Goal: Information Seeking & Learning: Learn about a topic

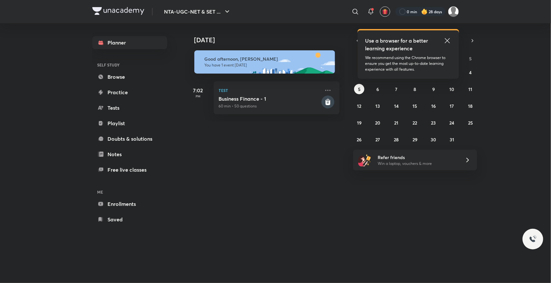
click at [447, 38] on icon at bounding box center [448, 41] width 8 height 8
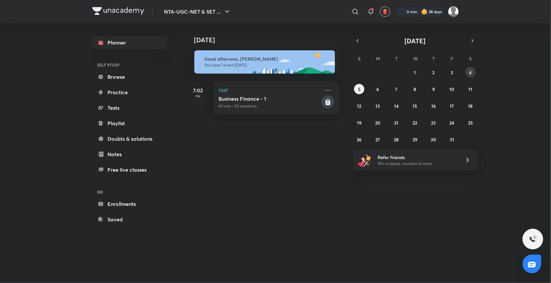
click at [471, 70] on abbr "4" at bounding box center [471, 72] width 3 height 6
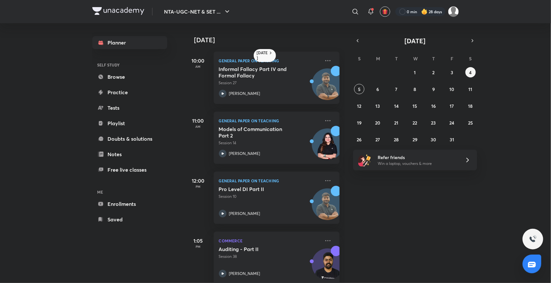
drag, startPoint x: 335, startPoint y: 241, endPoint x: 324, endPoint y: 168, distance: 73.5
click at [324, 168] on div "[DATE] 10:00 AM General Paper on Teaching Informal Fallacy Part IV and Formal F…" at bounding box center [265, 153] width 160 height 260
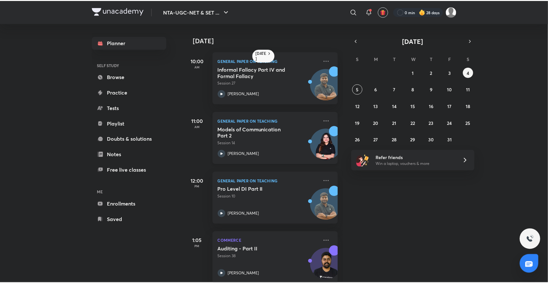
scroll to position [0, 2]
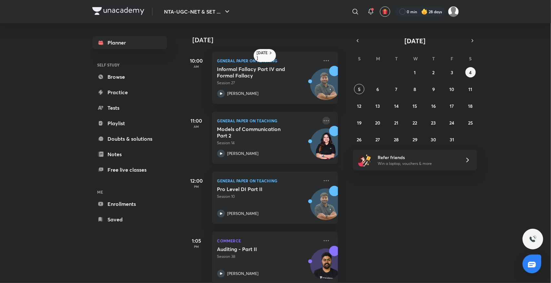
click at [324, 120] on icon at bounding box center [326, 120] width 5 height 1
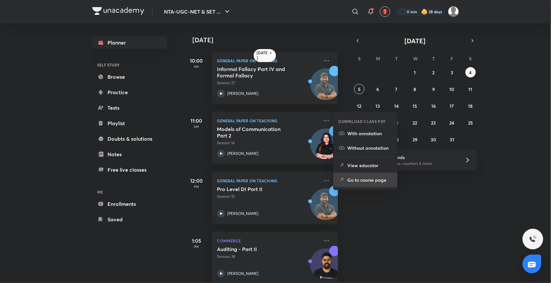
click at [356, 182] on p "Go to course page" at bounding box center [370, 180] width 45 height 7
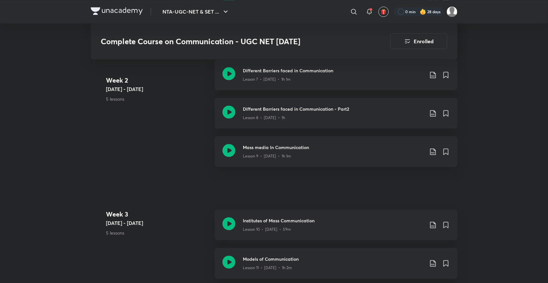
scroll to position [658, 0]
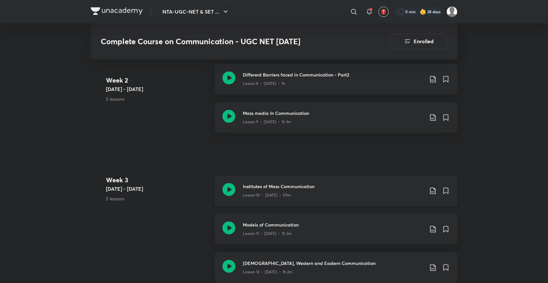
click at [228, 185] on icon at bounding box center [229, 189] width 13 height 13
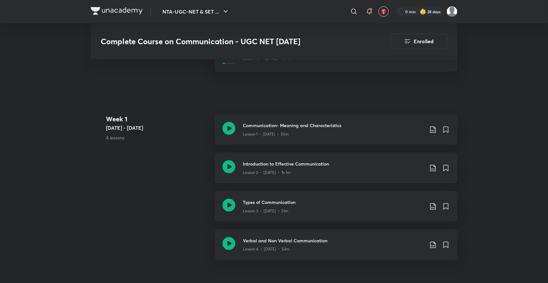
scroll to position [307, 0]
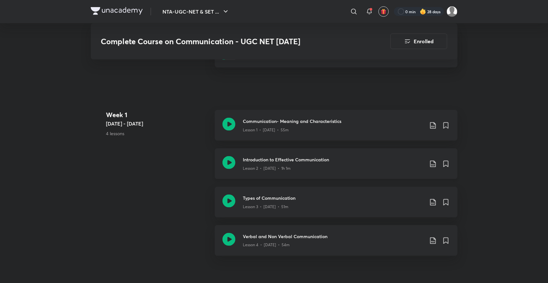
click at [228, 159] on icon at bounding box center [229, 162] width 13 height 13
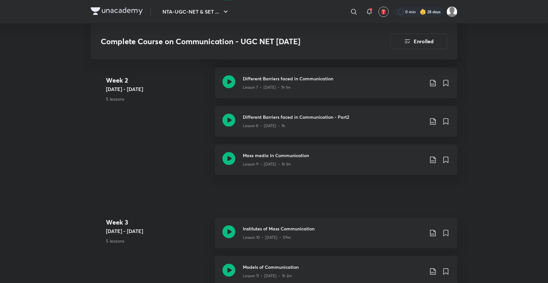
scroll to position [614, 0]
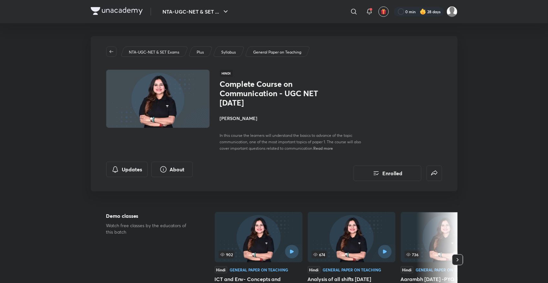
scroll to position [248, 0]
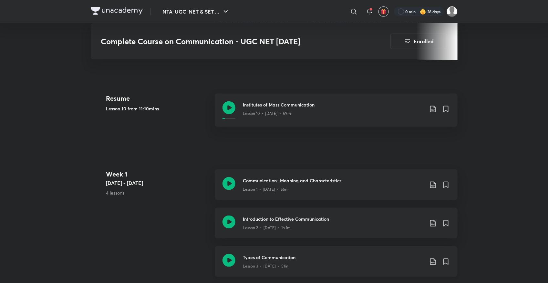
click at [228, 261] on icon at bounding box center [229, 260] width 13 height 13
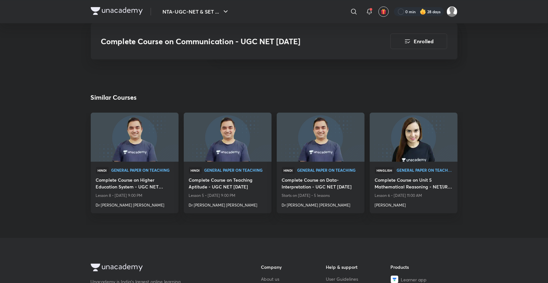
scroll to position [1039, 0]
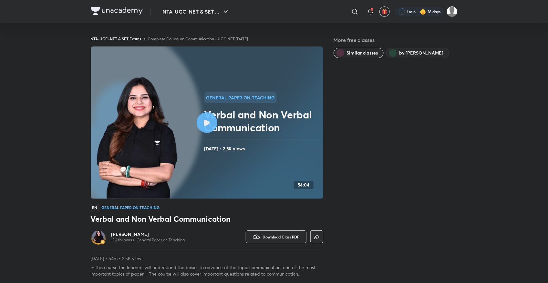
click at [164, 39] on link "Complete Course on Communication - UGC NET [DATE]" at bounding box center [198, 38] width 100 height 5
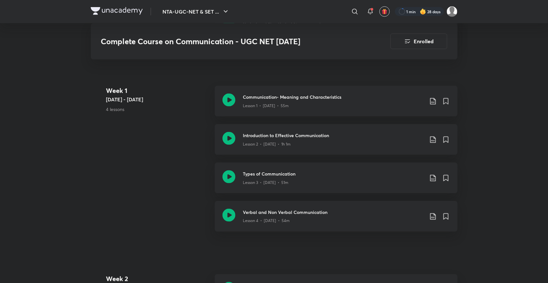
scroll to position [425, 0]
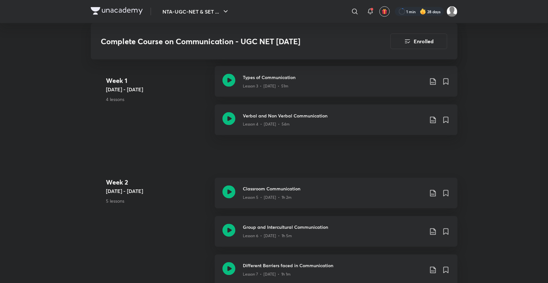
click at [226, 101] on link "Types of Communication Lesson 3 • Sep 18 • 51m" at bounding box center [336, 85] width 243 height 38
click at [226, 101] on link "Types of Communication Lesson 3 • [DATE] • 51m" at bounding box center [336, 85] width 243 height 38
click at [230, 117] on icon at bounding box center [229, 118] width 13 height 13
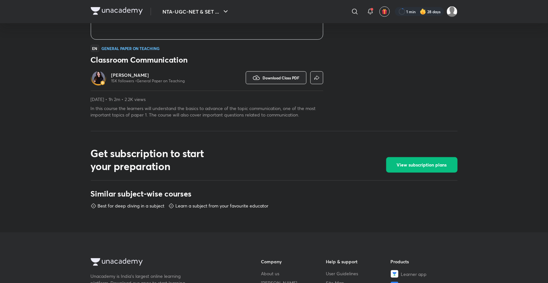
scroll to position [145, 0]
